Goal: Find specific page/section: Find specific page/section

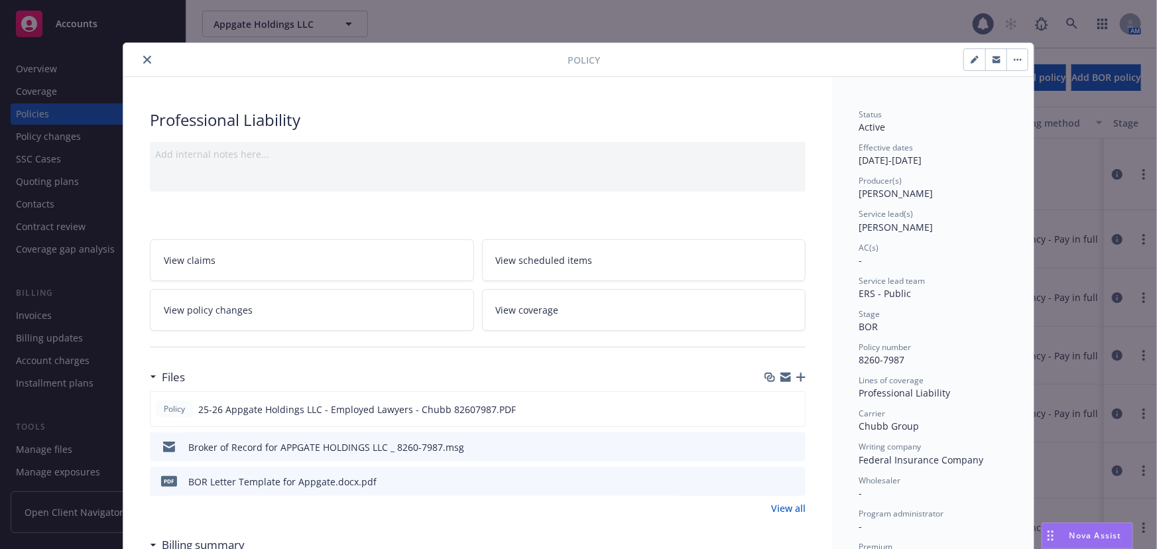
click at [145, 60] on icon "close" at bounding box center [147, 60] width 8 height 8
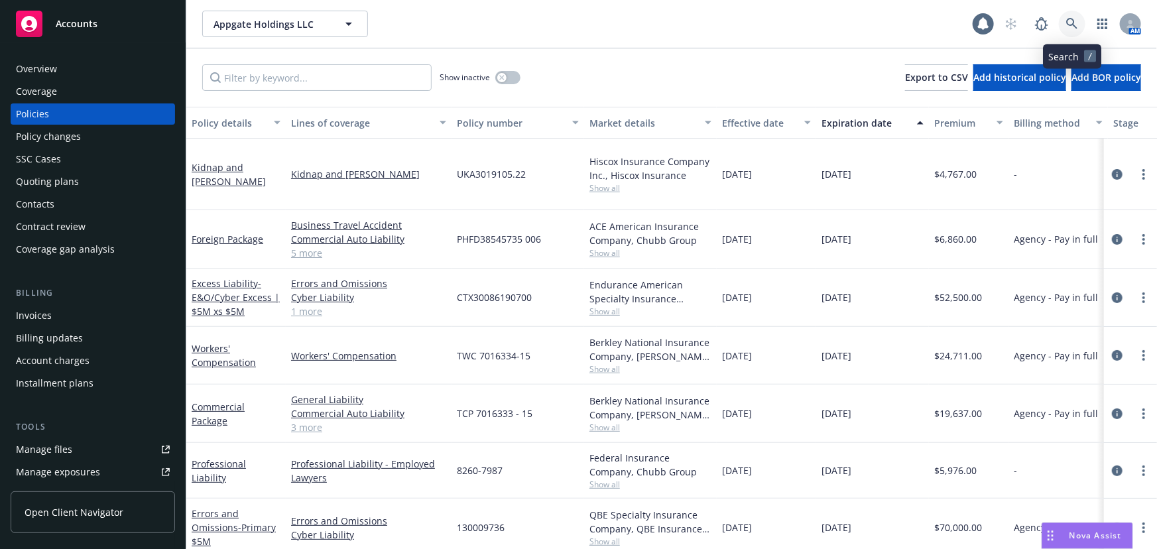
click at [1071, 28] on icon at bounding box center [1072, 24] width 12 height 12
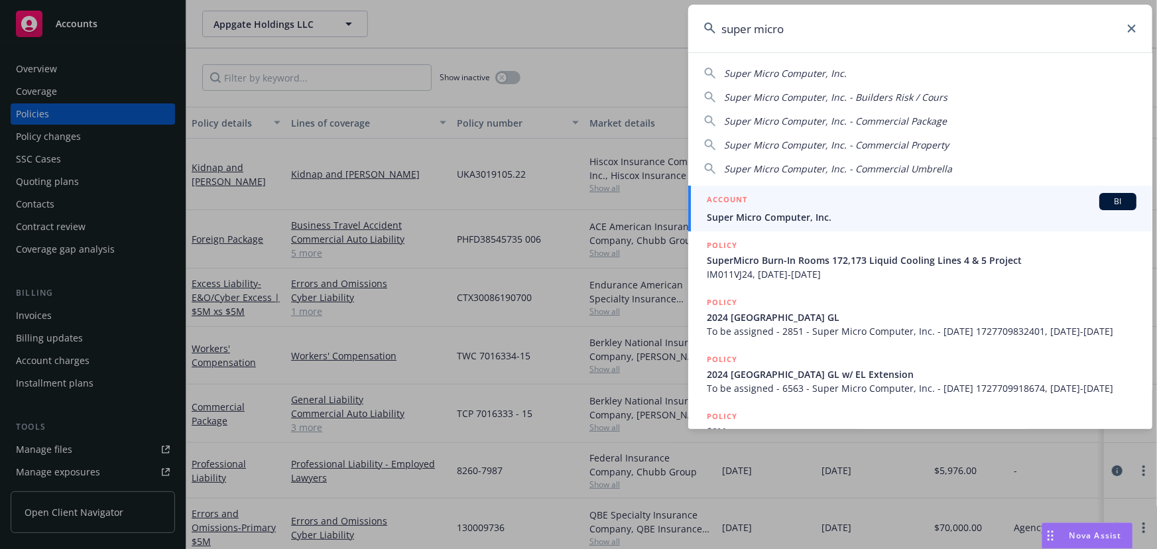
type input "super micro"
